Goal: Task Accomplishment & Management: Manage account settings

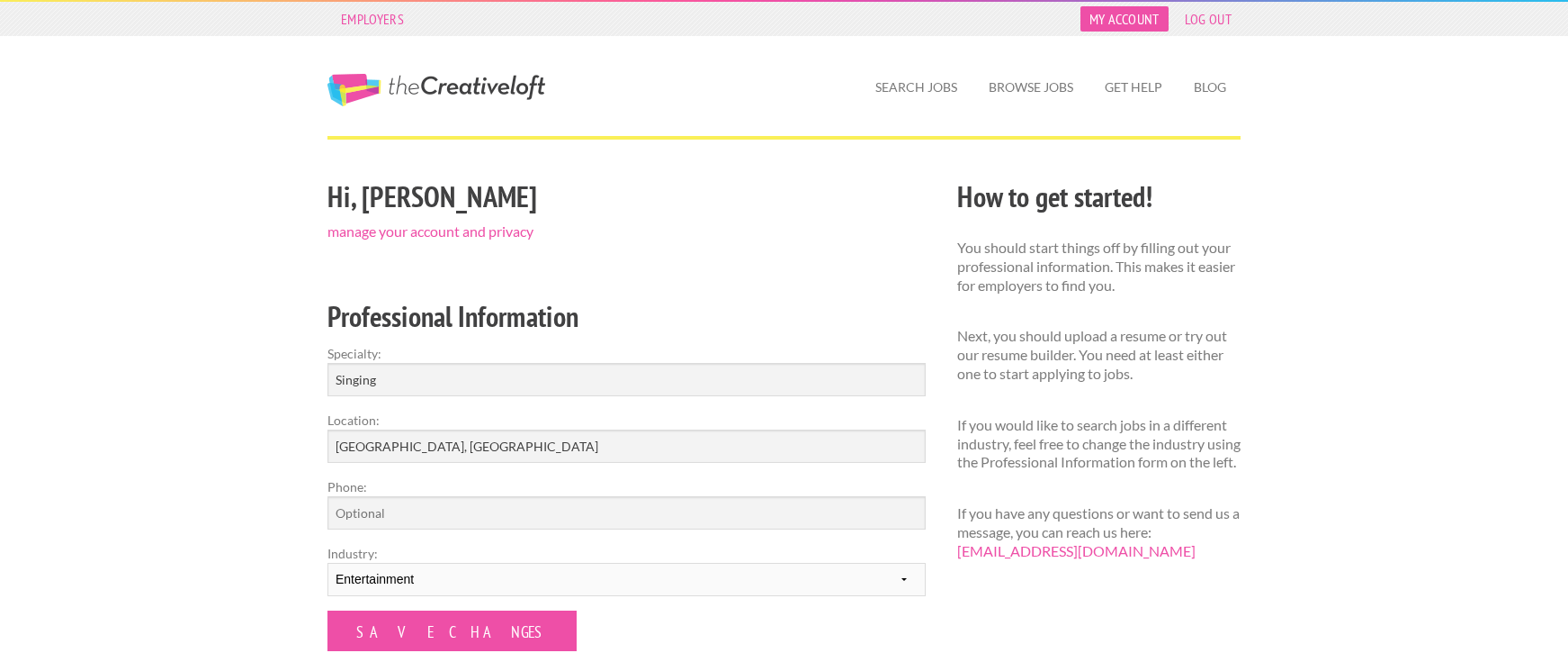
click at [1092, 9] on link "My Account" at bounding box center [1124, 19] width 89 height 26
click at [1093, 12] on link "My Account" at bounding box center [1124, 19] width 89 height 26
click at [930, 85] on link "Search Jobs" at bounding box center [915, 87] width 110 height 41
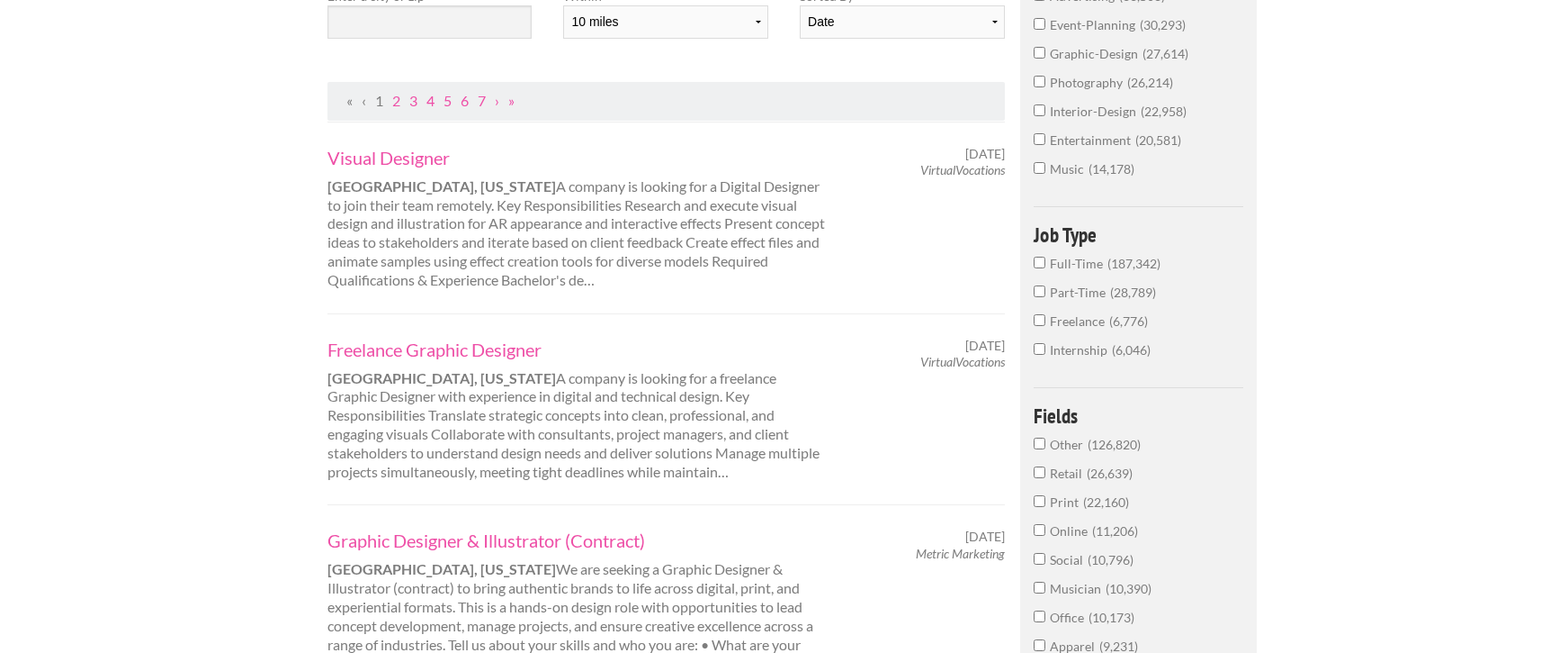
scroll to position [180, 0]
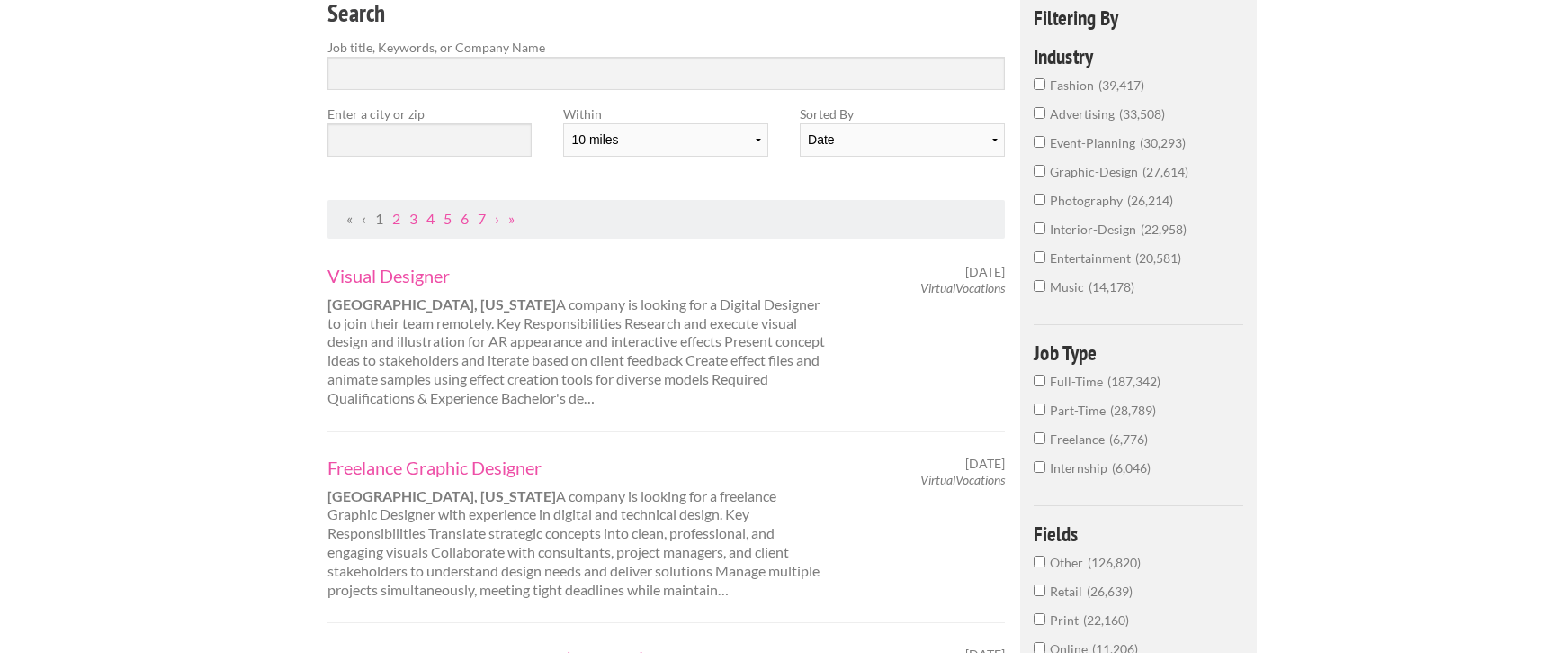
click at [1042, 286] on input "music 14,178" at bounding box center [1040, 286] width 12 height 12
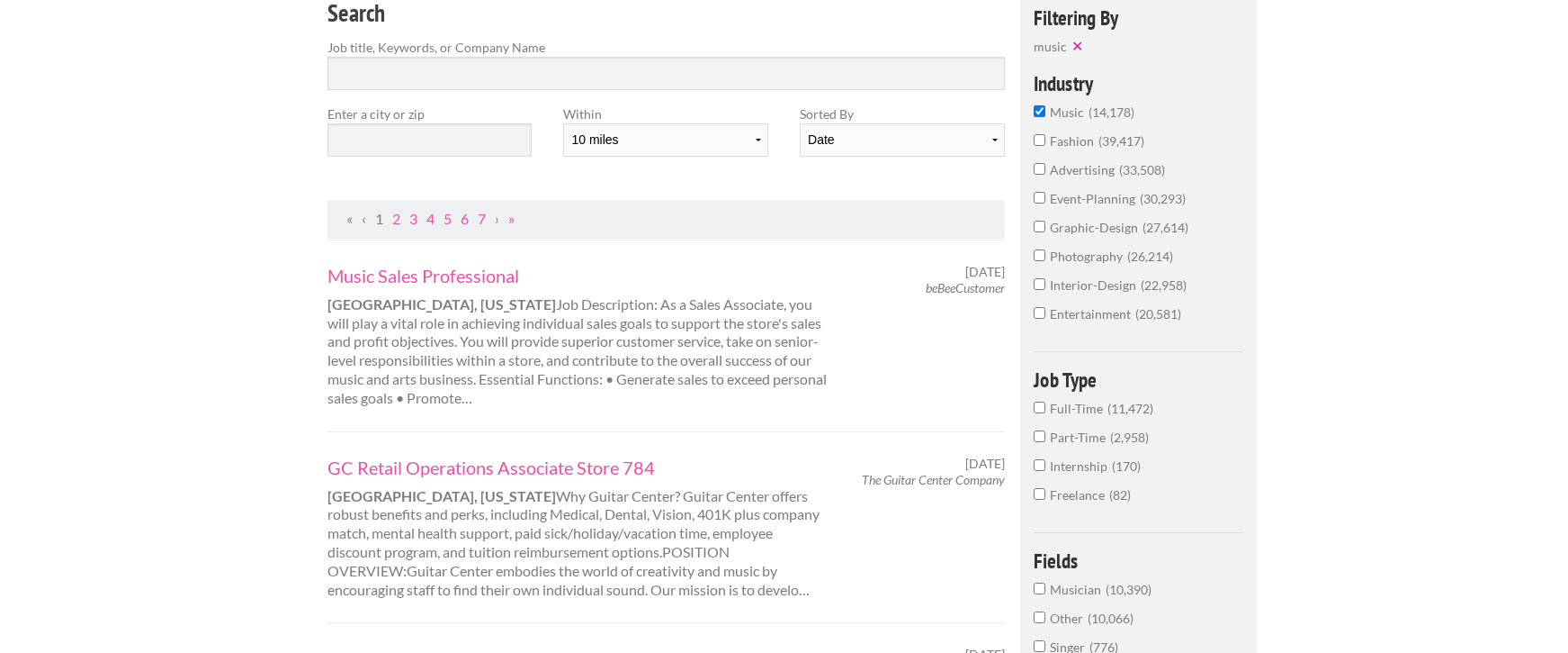
click at [1051, 331] on label "entertainment 20,581" at bounding box center [1139, 319] width 210 height 29
click at [1046, 319] on input "entertainment 20,581" at bounding box center [1040, 312] width 12 height 12
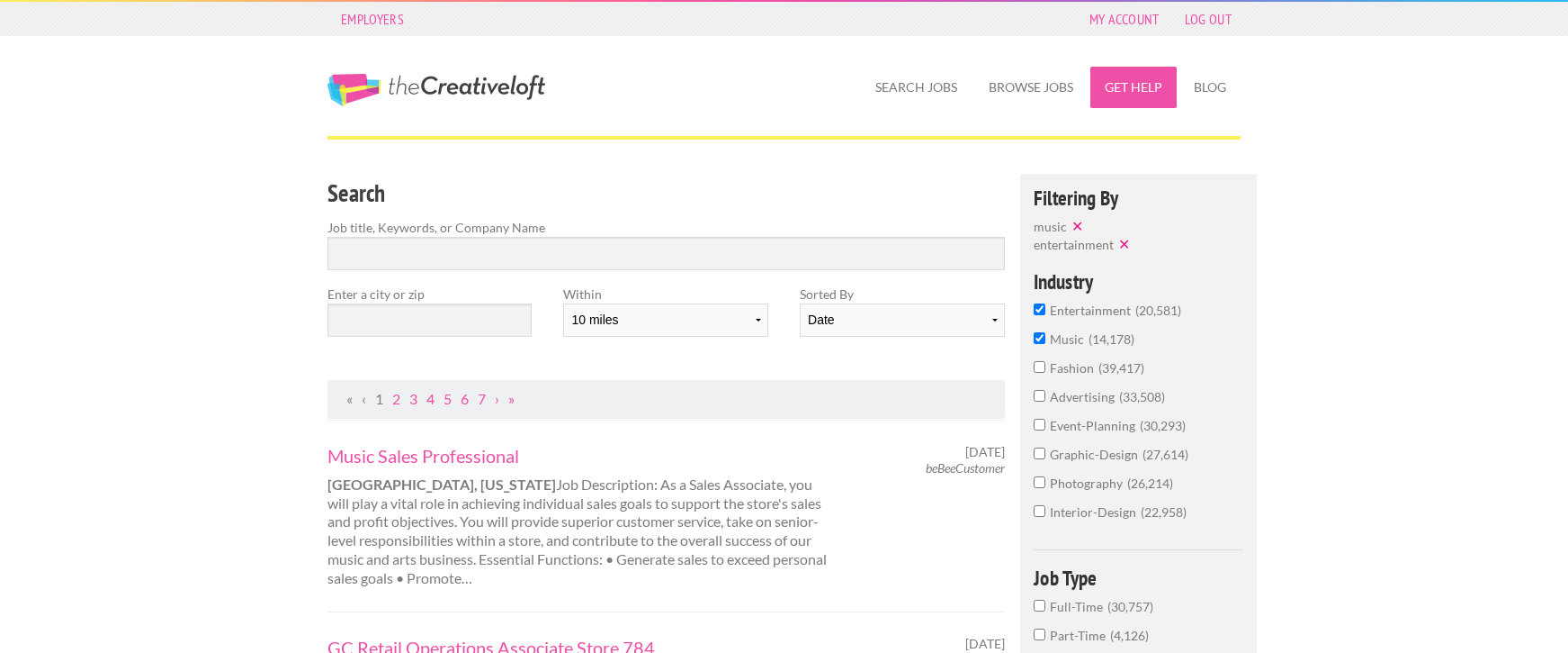
click at [1130, 80] on link "Get Help" at bounding box center [1134, 87] width 87 height 41
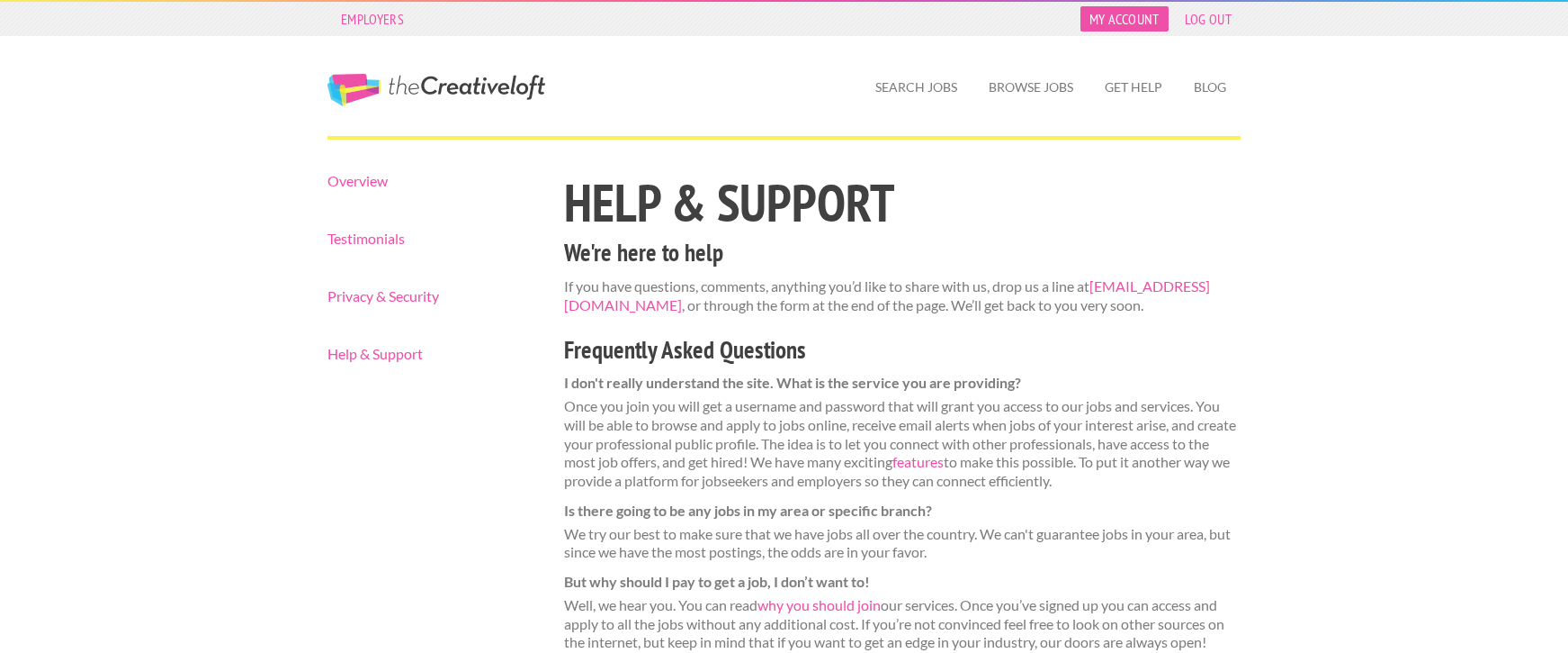
click at [1138, 22] on link "My Account" at bounding box center [1124, 19] width 89 height 26
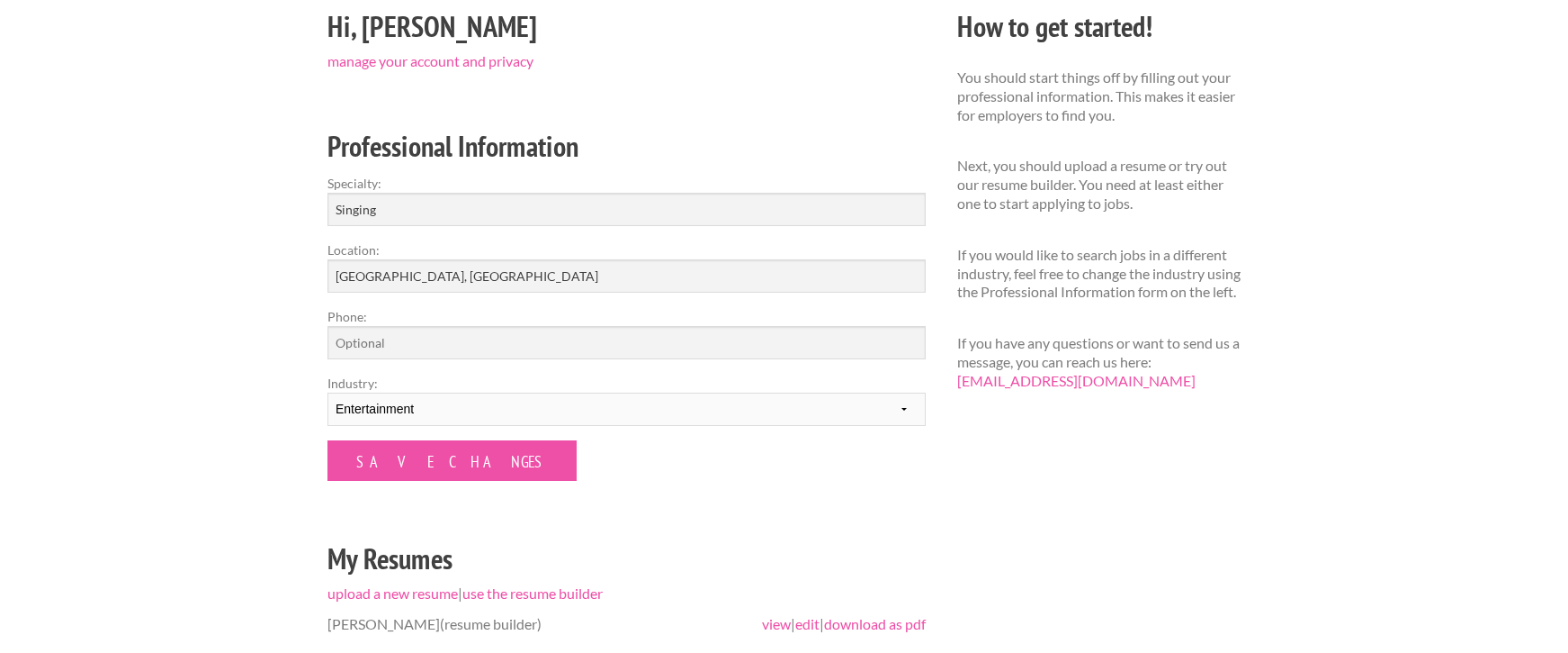
scroll to position [360, 0]
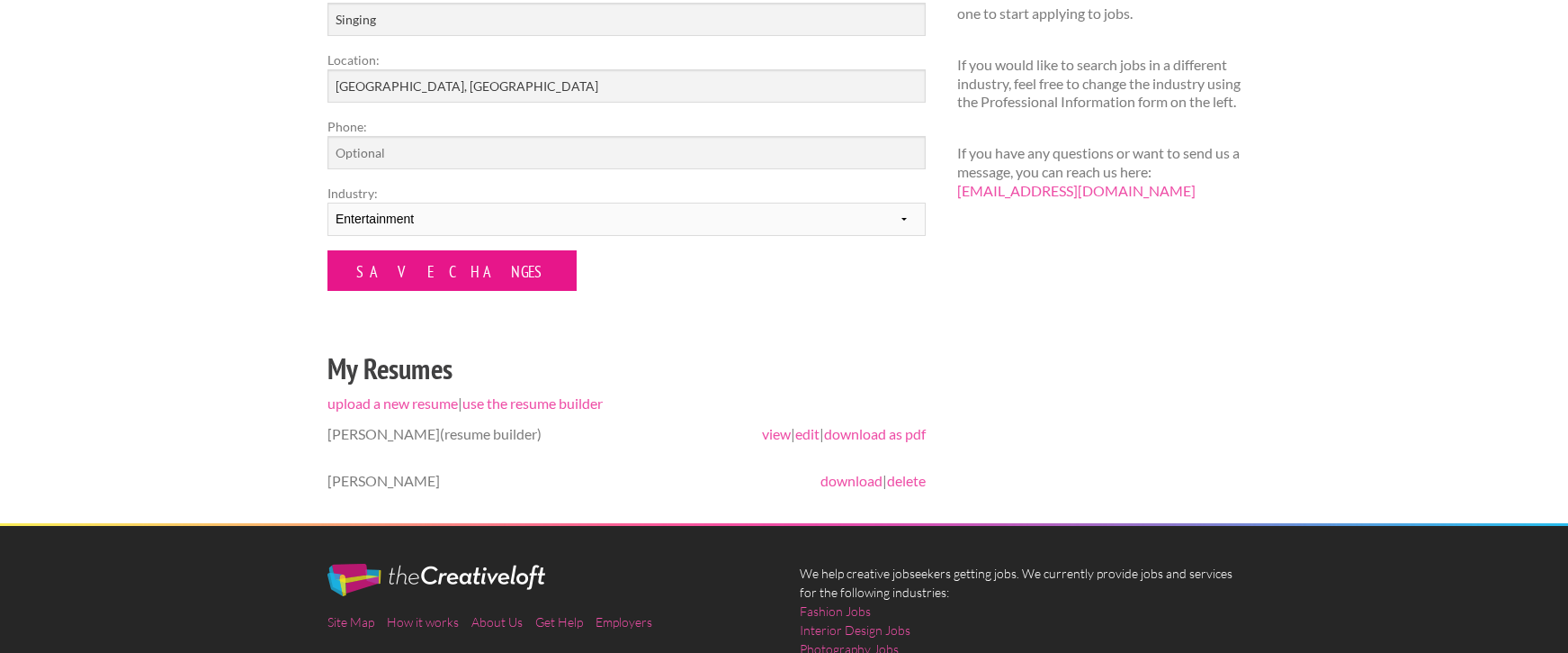
click at [386, 278] on input "Save Changes" at bounding box center [452, 270] width 249 height 40
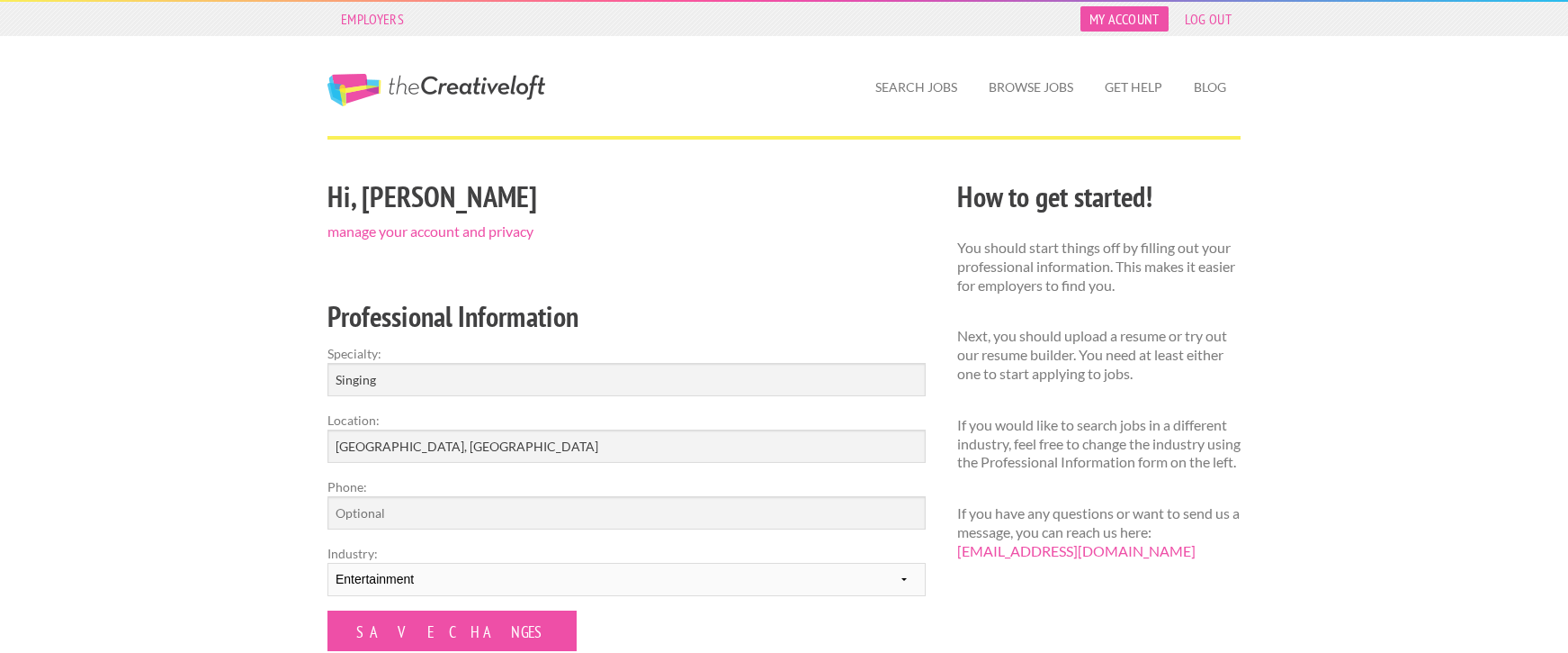
click at [1089, 26] on link "My Account" at bounding box center [1124, 19] width 89 height 26
click at [1139, 18] on link "My Account" at bounding box center [1124, 19] width 89 height 26
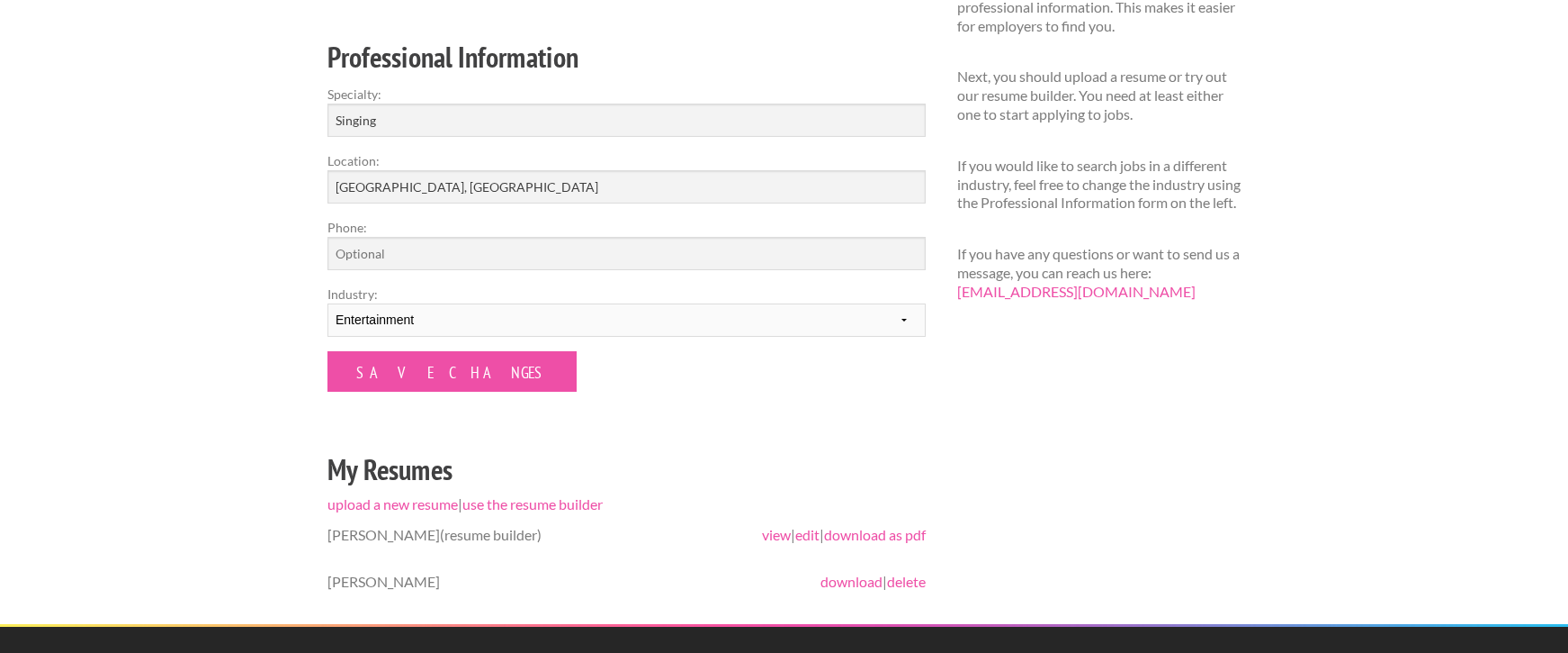
scroll to position [270, 0]
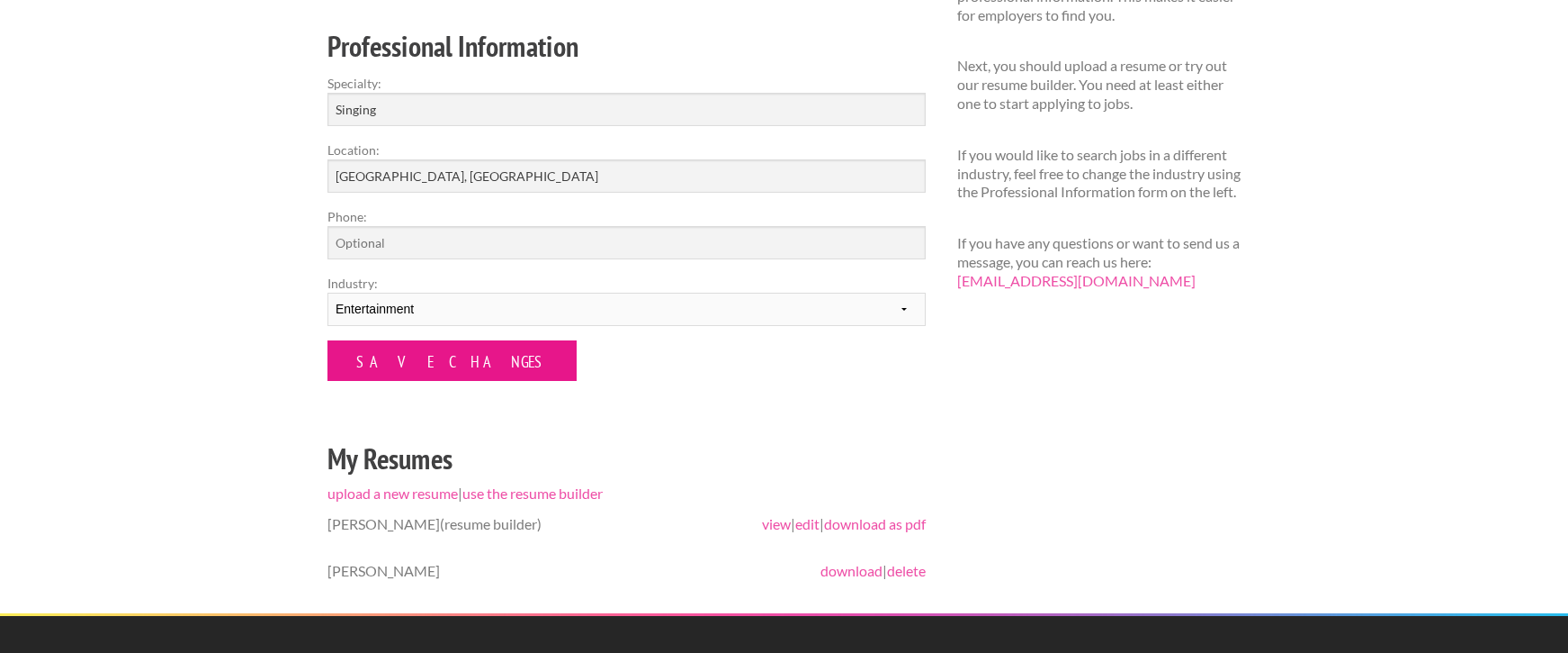
click at [435, 363] on input "Save Changes" at bounding box center [452, 361] width 249 height 40
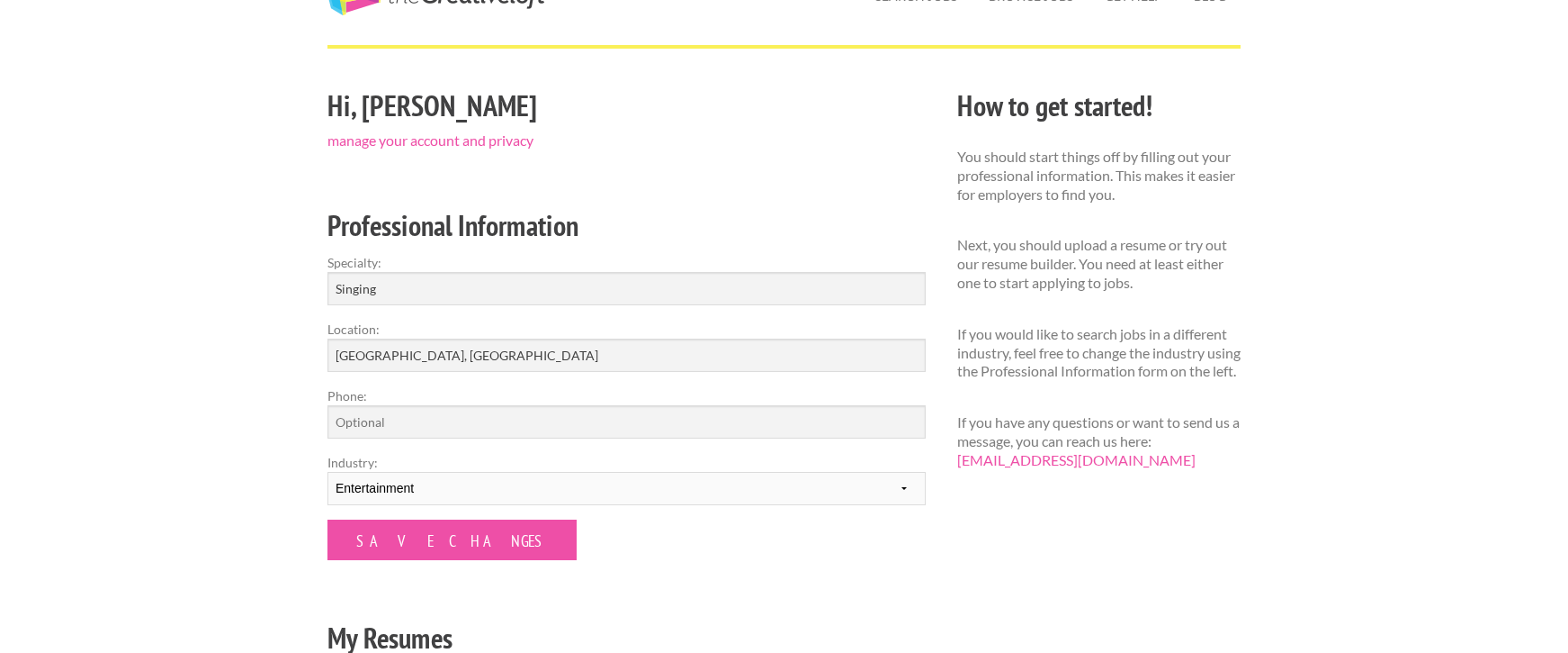
scroll to position [90, 0]
click at [423, 139] on link "manage your account and privacy" at bounding box center [431, 141] width 206 height 17
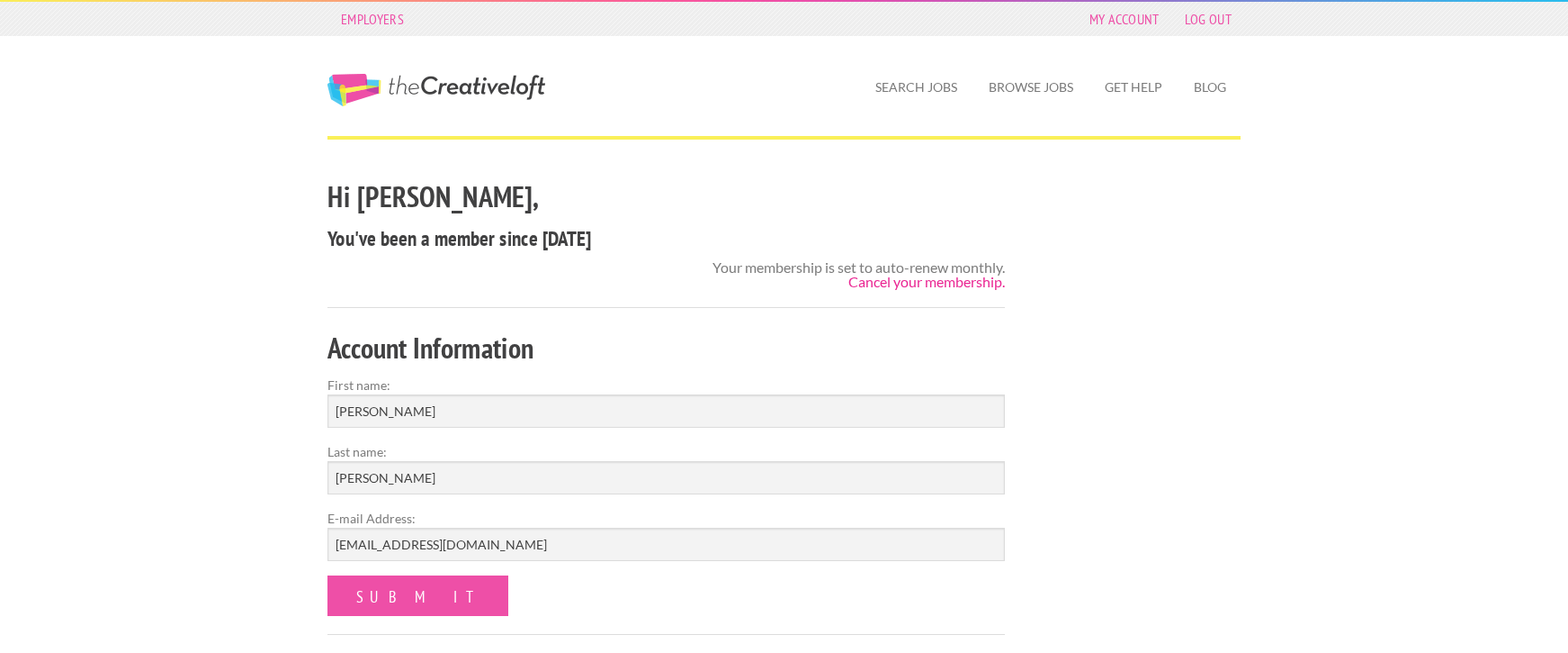
click at [929, 279] on link "Cancel your membership." at bounding box center [927, 281] width 157 height 17
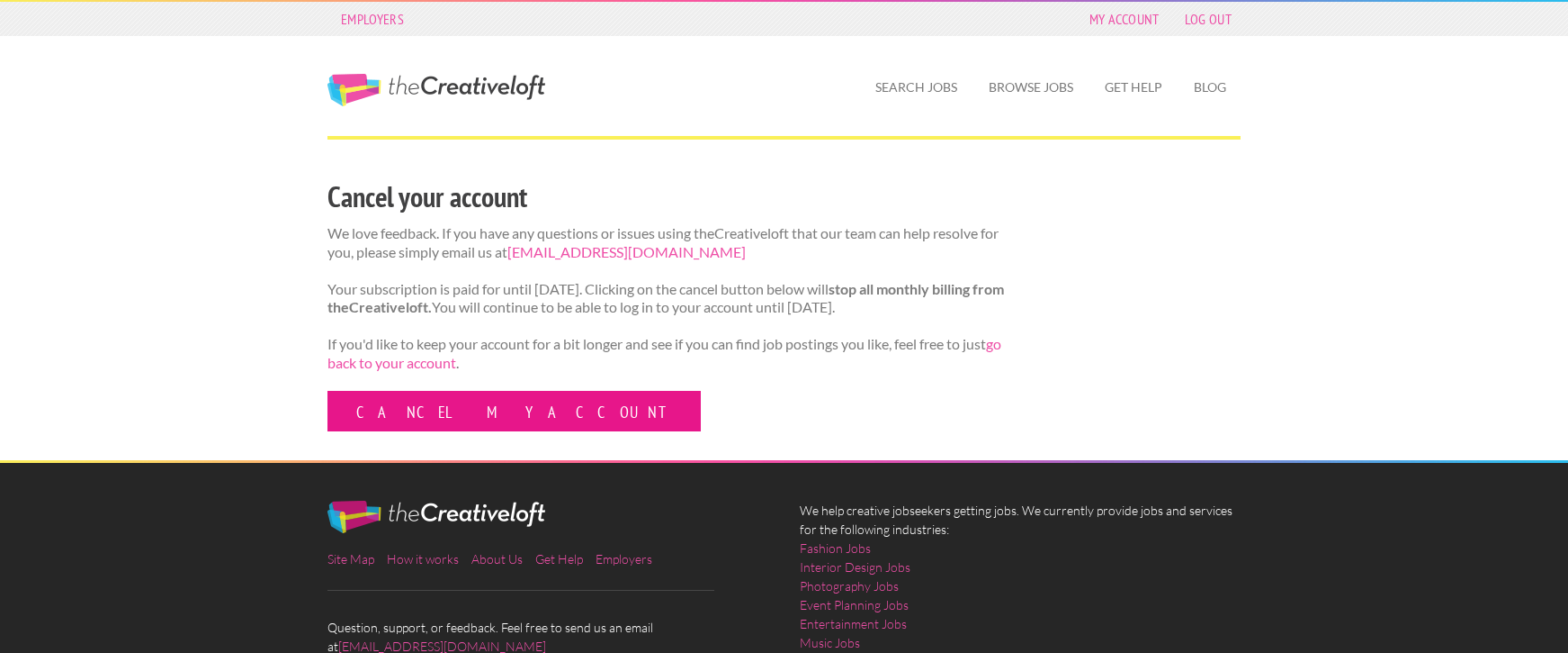
click at [443, 431] on link "Cancel my account" at bounding box center [514, 411] width 373 height 40
